Goal: Information Seeking & Learning: Learn about a topic

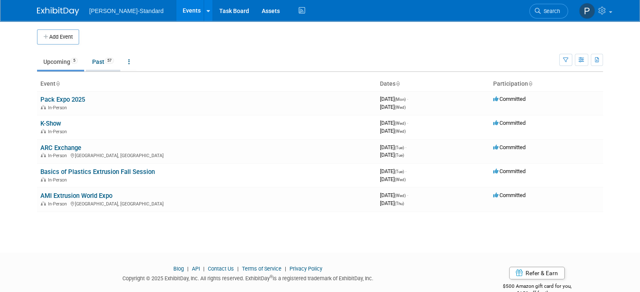
click at [95, 61] on link "Past 57" at bounding box center [103, 62] width 35 height 16
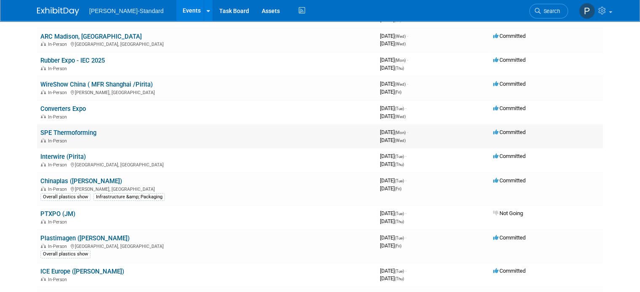
scroll to position [126, 0]
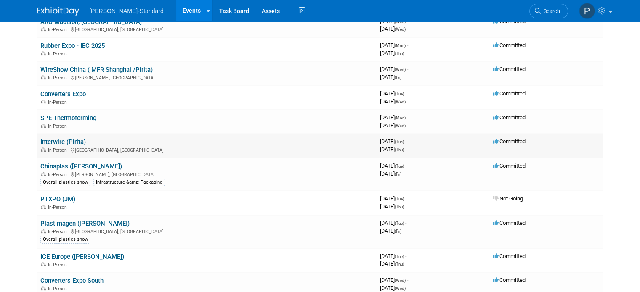
click at [68, 141] on link "Interwire (Pirita)" at bounding box center [62, 142] width 45 height 8
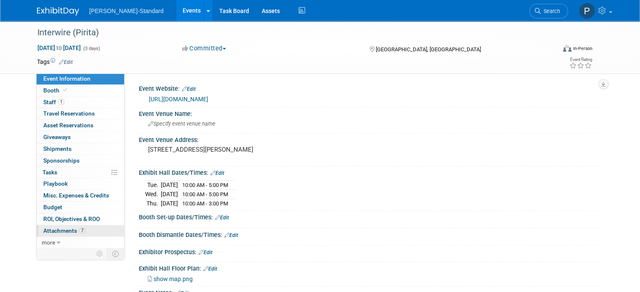
click at [66, 228] on span "Attachments 7" at bounding box center [64, 231] width 42 height 7
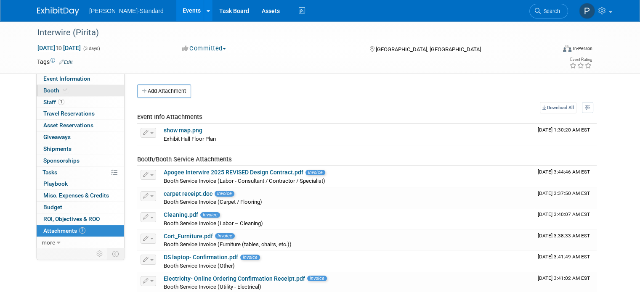
click at [64, 90] on link "Booth" at bounding box center [81, 90] width 88 height 11
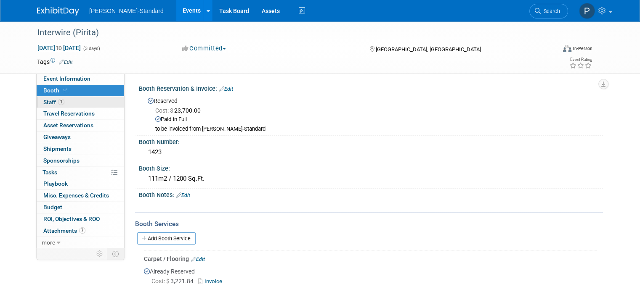
click at [63, 101] on link "1 Staff 1" at bounding box center [81, 102] width 88 height 11
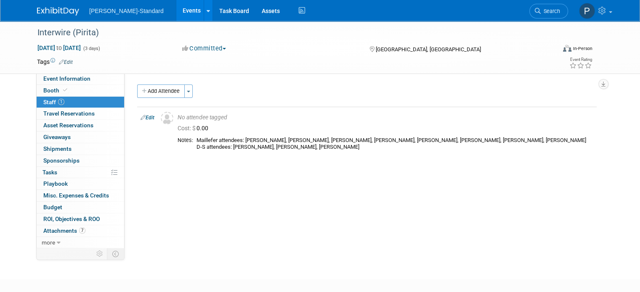
click at [176, 9] on link "Events" at bounding box center [191, 10] width 31 height 21
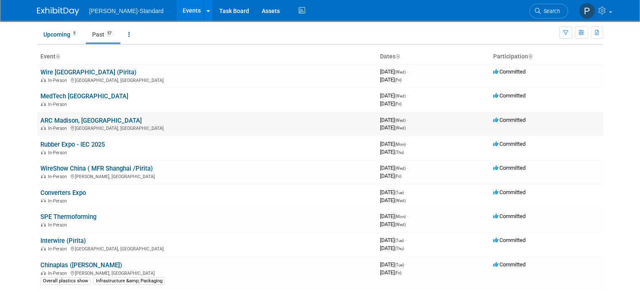
scroll to position [42, 0]
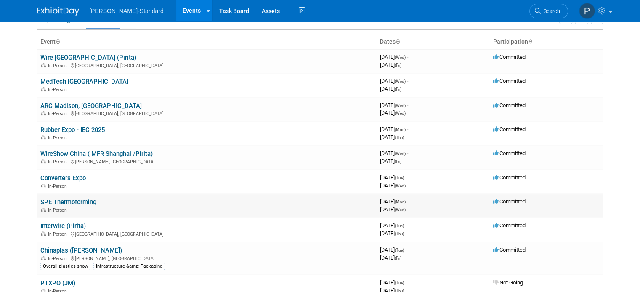
click at [66, 201] on link "SPE Thermoforming" at bounding box center [68, 203] width 56 height 8
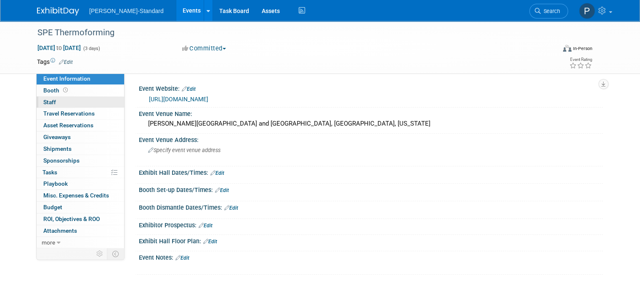
click at [48, 101] on link "0 Staff 0" at bounding box center [81, 102] width 88 height 11
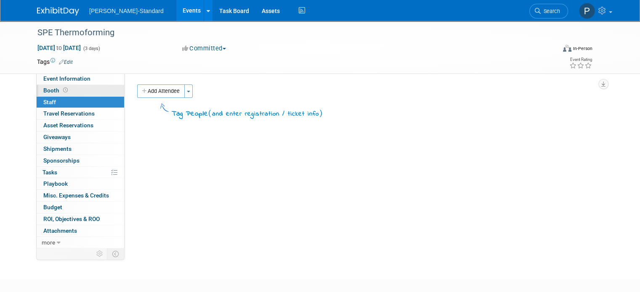
click at [48, 90] on span "Booth" at bounding box center [56, 90] width 26 height 7
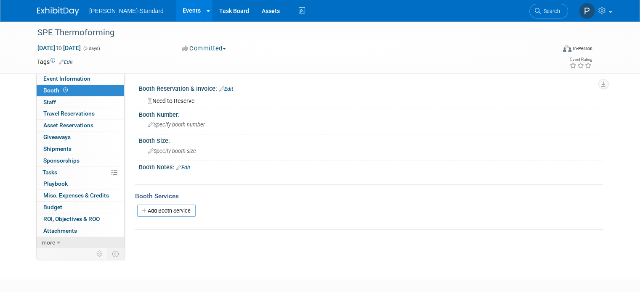
click at [57, 242] on icon at bounding box center [59, 243] width 4 height 6
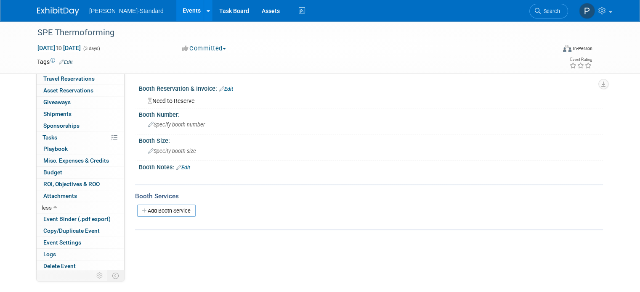
click at [176, 11] on link "Events" at bounding box center [191, 10] width 31 height 21
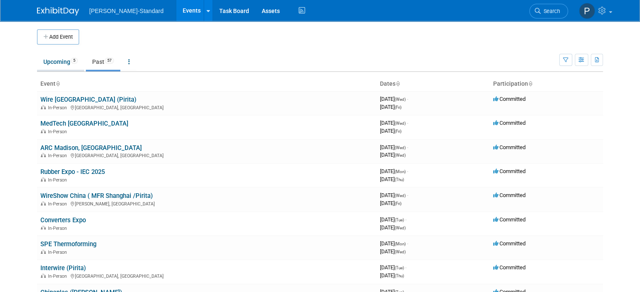
click at [37, 61] on link "Upcoming 5" at bounding box center [60, 62] width 47 height 16
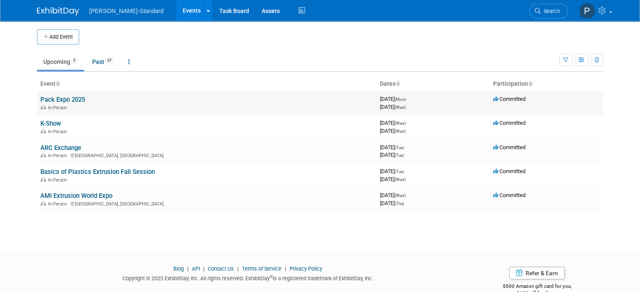
click at [55, 97] on link "Pack Expo 2025" at bounding box center [62, 100] width 45 height 8
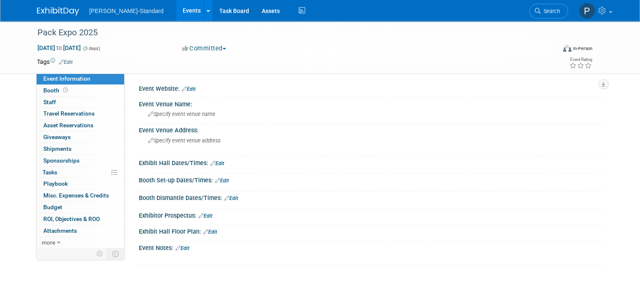
click at [176, 5] on link "Events" at bounding box center [191, 10] width 31 height 21
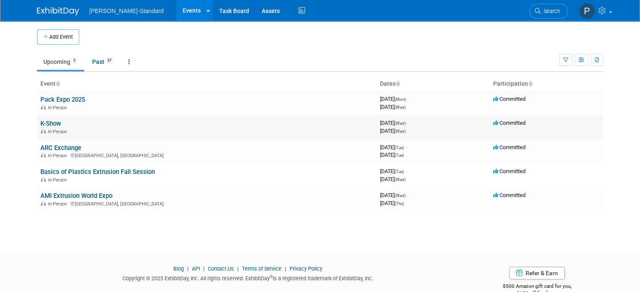
click at [41, 121] on link "K-Show" at bounding box center [50, 124] width 21 height 8
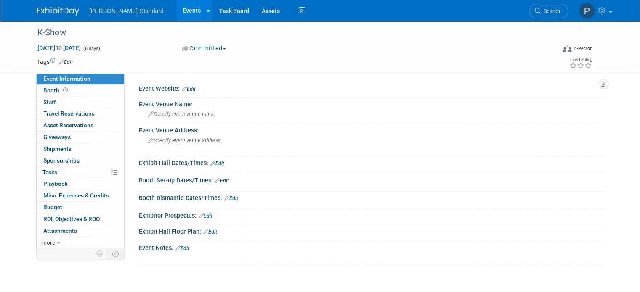
click at [176, 12] on link "Events" at bounding box center [191, 10] width 31 height 21
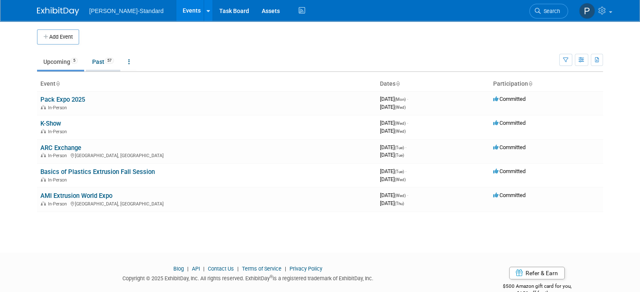
click at [90, 61] on link "Past 57" at bounding box center [103, 62] width 35 height 16
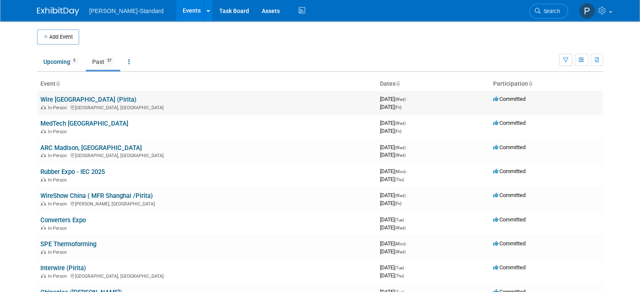
click at [64, 93] on td "Wire Southeast Asia (Pirita) In-Person Krung Thep Maha Nakhon, Thailand" at bounding box center [207, 103] width 340 height 24
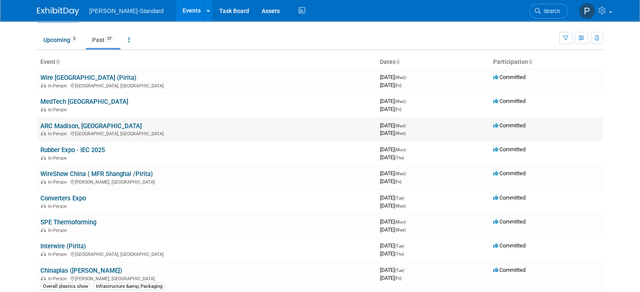
scroll to position [42, 0]
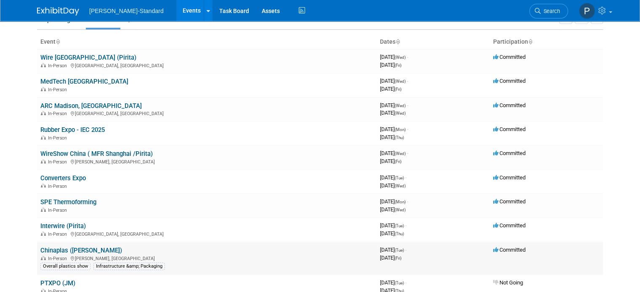
click at [56, 247] on link "Chinaplas ([PERSON_NAME])" at bounding box center [81, 251] width 82 height 8
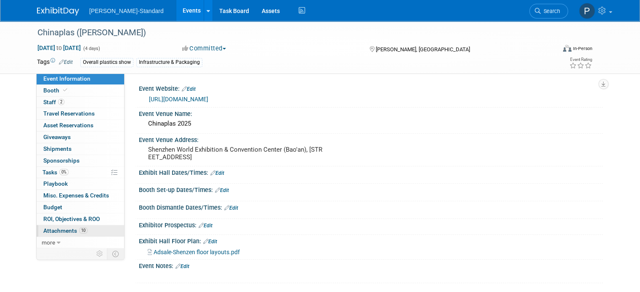
click at [70, 231] on span "Attachments 10" at bounding box center [65, 231] width 44 height 7
